Goal: Task Accomplishment & Management: Use online tool/utility

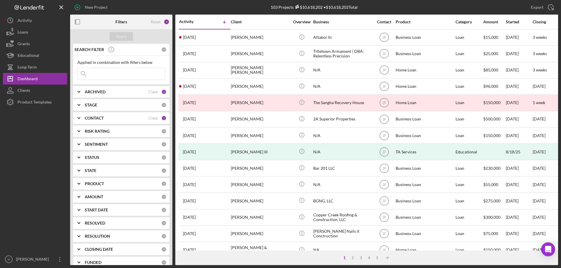
click at [91, 75] on input at bounding box center [121, 74] width 87 height 12
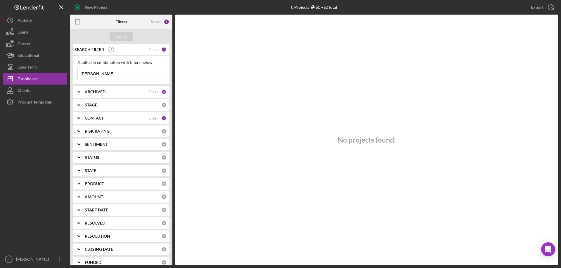
type input "[PERSON_NAME]"
click at [161, 118] on div "1" at bounding box center [163, 118] width 5 height 5
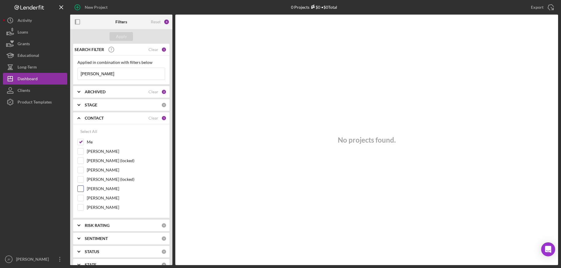
click at [83, 188] on input "[PERSON_NAME]" at bounding box center [81, 189] width 6 height 6
checkbox input "true"
click at [83, 198] on input "[PERSON_NAME]" at bounding box center [81, 198] width 6 height 6
checkbox input "true"
click at [122, 35] on div "Apply" at bounding box center [121, 36] width 11 height 9
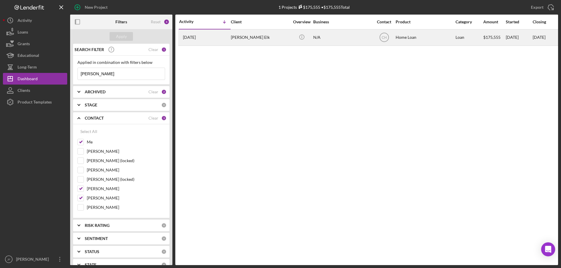
click at [241, 39] on div "[PERSON_NAME] Elk" at bounding box center [260, 37] width 58 height 15
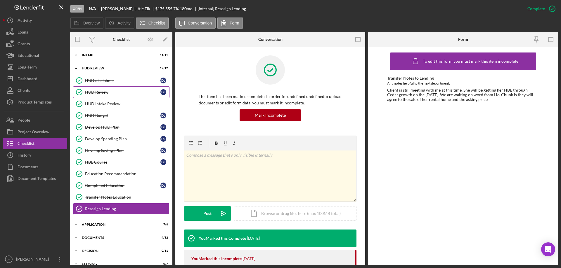
scroll to position [8, 0]
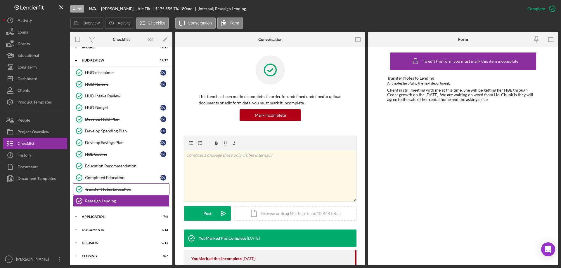
click at [115, 191] on div "Transfer Notes Education" at bounding box center [127, 189] width 84 height 5
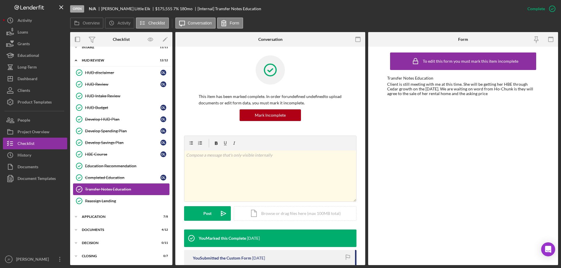
scroll to position [8, 0]
click at [118, 203] on div "Reassign Lending" at bounding box center [127, 201] width 84 height 5
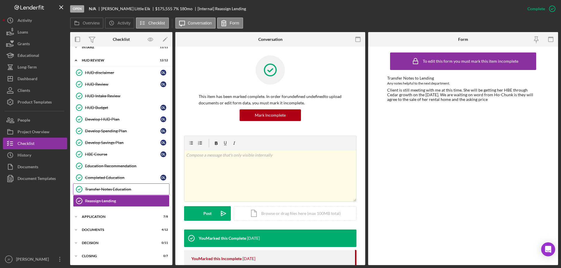
click at [111, 191] on div "Transfer Notes Education" at bounding box center [127, 189] width 84 height 5
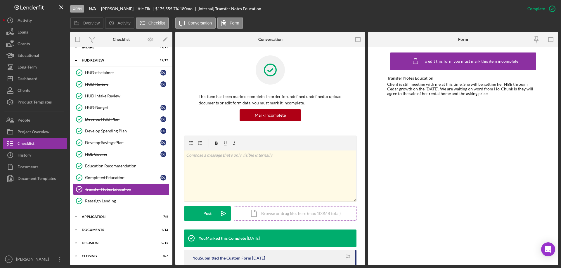
click at [271, 213] on div "Icon/Document Browse or drag files here (max 100MB total) Tap to choose files o…" at bounding box center [295, 214] width 123 height 15
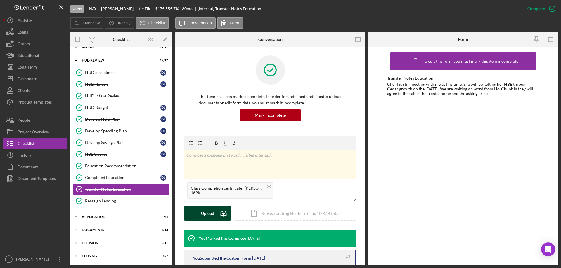
click at [211, 214] on div "Upload" at bounding box center [207, 214] width 13 height 15
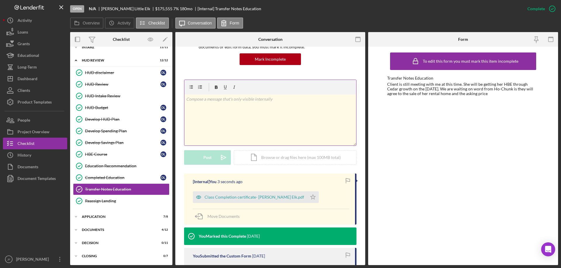
scroll to position [103, 0]
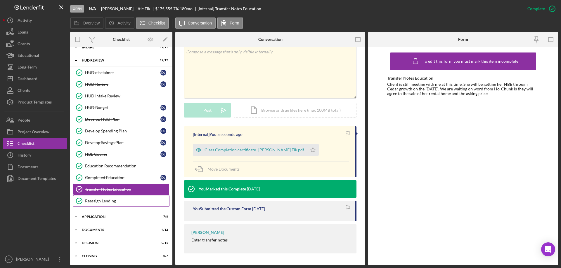
click at [93, 202] on div "Reassign Lending" at bounding box center [127, 201] width 84 height 5
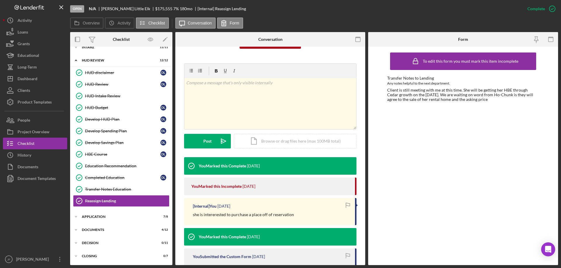
scroll to position [62, 0]
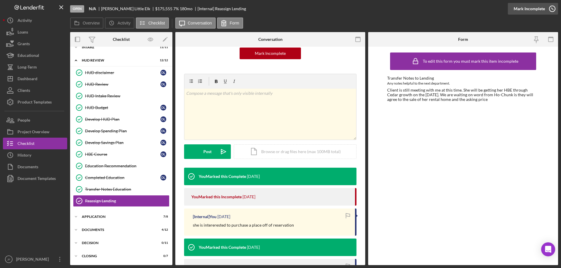
click at [527, 7] on div "Mark Incomplete" at bounding box center [529, 9] width 31 height 12
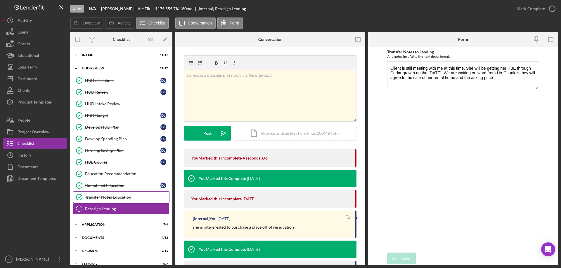
scroll to position [8, 0]
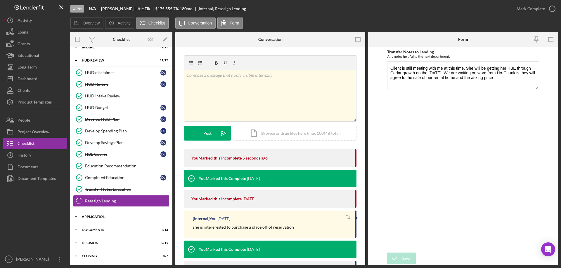
click at [122, 216] on div "Application" at bounding box center [123, 217] width 83 height 4
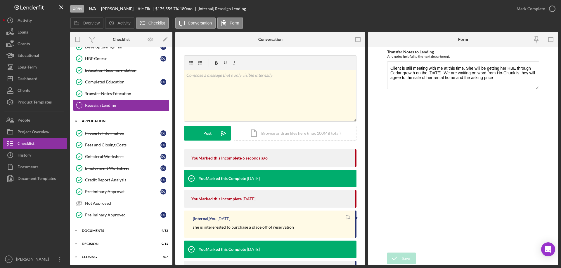
scroll to position [105, 0]
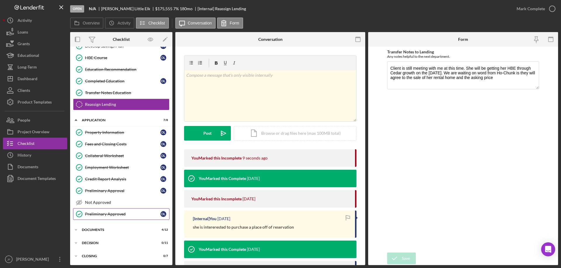
click at [119, 213] on div "Preliminary Approved" at bounding box center [122, 214] width 75 height 5
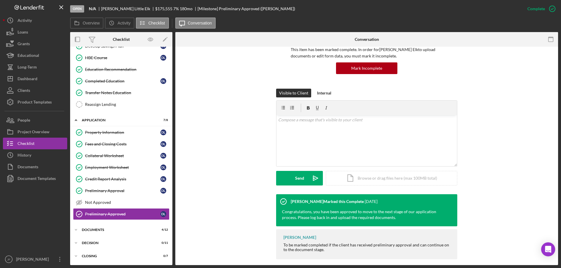
scroll to position [53, 0]
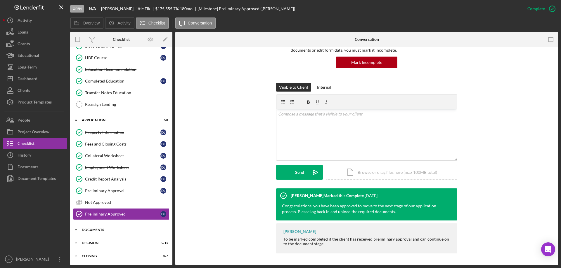
click at [86, 230] on div "Documents" at bounding box center [123, 230] width 83 height 4
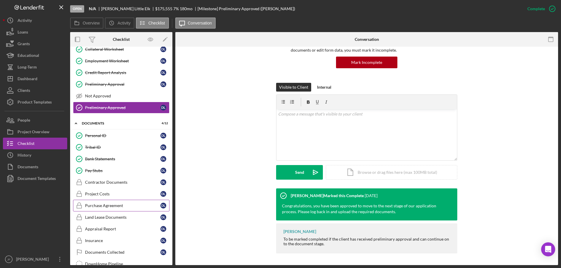
scroll to position [221, 0]
